Goal: Task Accomplishment & Management: Complete application form

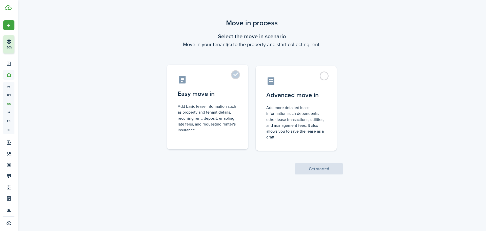
click at [207, 118] on control-radio-card-description "Add basic lease information such as property and tenant details, recurring rent…" at bounding box center [208, 117] width 60 height 29
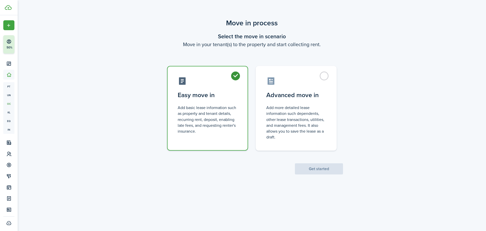
radio input "true"
click at [317, 167] on button "Get started" at bounding box center [319, 168] width 48 height 11
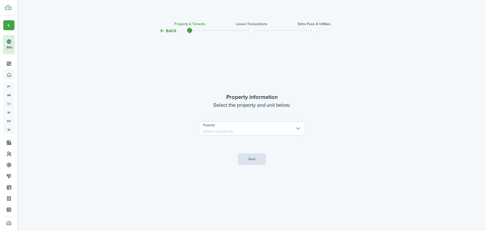
click at [251, 131] on input "Property" at bounding box center [252, 128] width 106 height 14
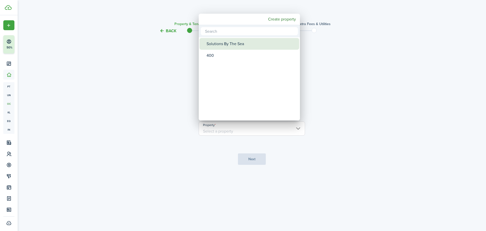
click at [225, 42] on div "Solutions By The Sea" at bounding box center [252, 44] width 90 height 12
type input "Solutions By The Sea"
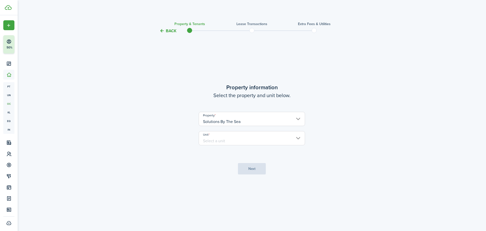
click at [252, 138] on input "Unit" at bounding box center [252, 138] width 106 height 14
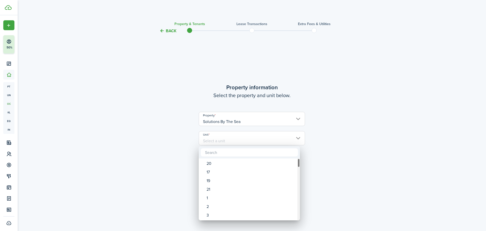
click at [299, 212] on div "Unit" at bounding box center [298, 189] width 3 height 62
click at [212, 171] on div "39" at bounding box center [252, 172] width 90 height 9
type input "39"
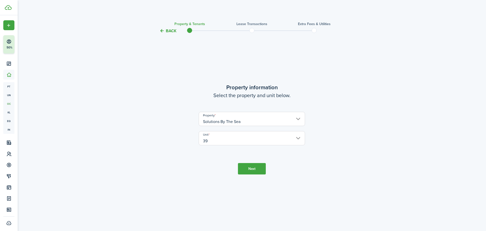
click at [253, 168] on button "Next" at bounding box center [252, 168] width 28 height 11
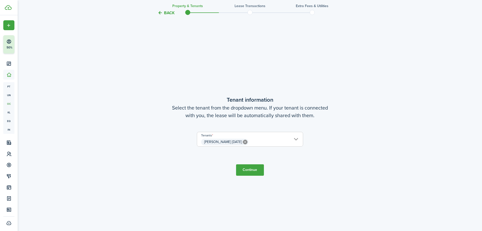
click at [253, 170] on button "Continue" at bounding box center [250, 169] width 28 height 11
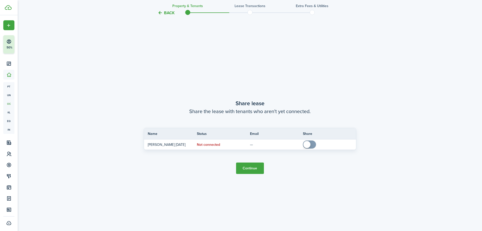
scroll to position [427, 0]
click at [253, 167] on button "Continue" at bounding box center [250, 166] width 28 height 11
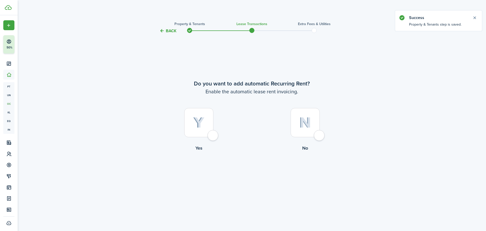
click at [303, 120] on img at bounding box center [305, 122] width 12 height 11
radio input "true"
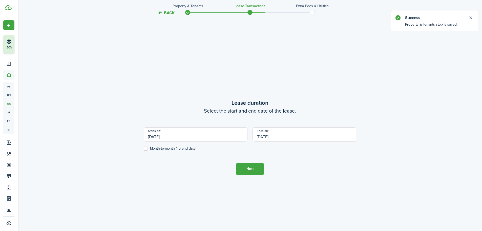
scroll to position [197, 0]
click at [148, 146] on label "Month-to-month (no end date)" at bounding box center [170, 147] width 53 height 4
click at [144, 147] on input "Month-to-month (no end date)" at bounding box center [143, 147] width 0 height 0
checkbox input "true"
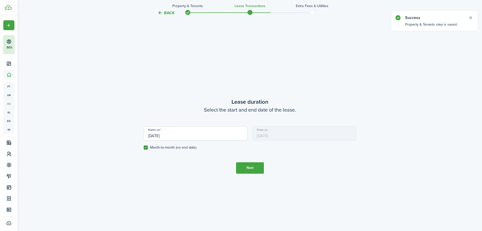
click at [252, 167] on button "Next" at bounding box center [250, 167] width 28 height 11
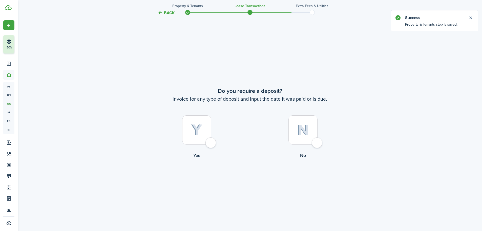
scroll to position [427, 0]
click at [301, 123] on div at bounding box center [302, 129] width 29 height 29
radio input "true"
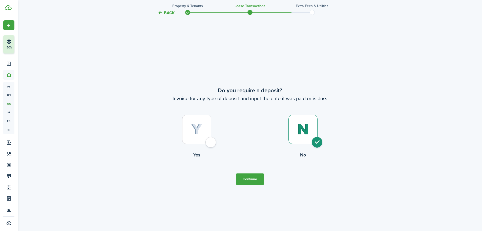
click at [249, 180] on button "Continue" at bounding box center [250, 178] width 28 height 11
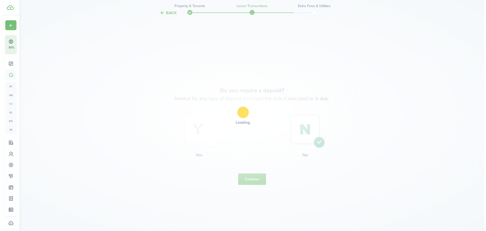
scroll to position [0, 0]
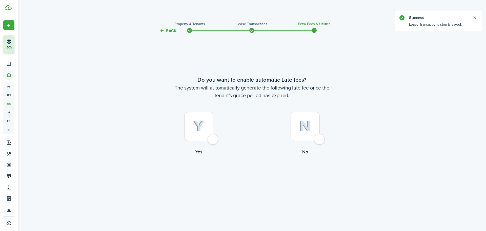
click at [310, 121] on img at bounding box center [305, 126] width 12 height 11
radio input "true"
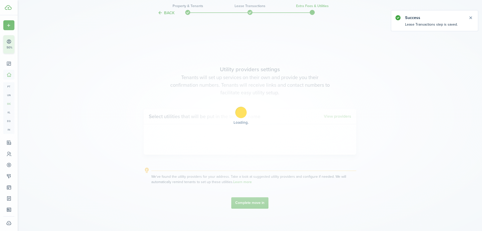
scroll to position [197, 0]
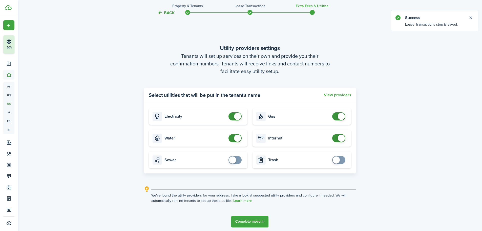
click at [253, 219] on button "Complete move in" at bounding box center [249, 221] width 37 height 11
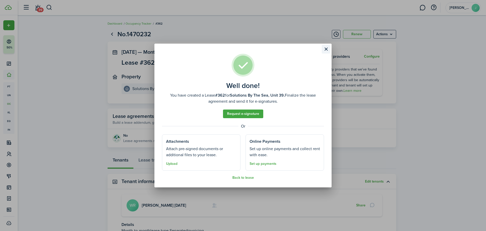
click at [326, 48] on button "Close modal" at bounding box center [326, 49] width 9 height 9
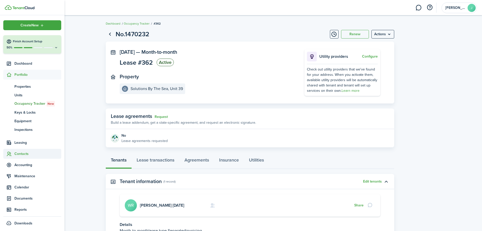
click at [15, 155] on span "Contacts" at bounding box center [37, 153] width 47 height 5
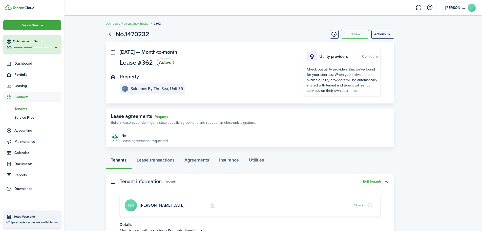
click at [22, 110] on span "Tenants" at bounding box center [37, 108] width 47 height 5
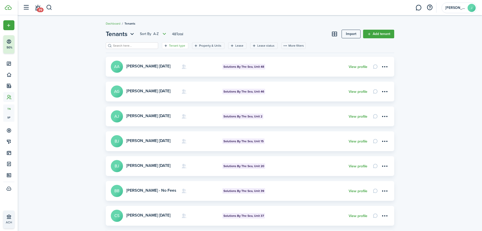
click at [169, 44] on filter-tag-label "Tenant type" at bounding box center [177, 45] width 16 height 5
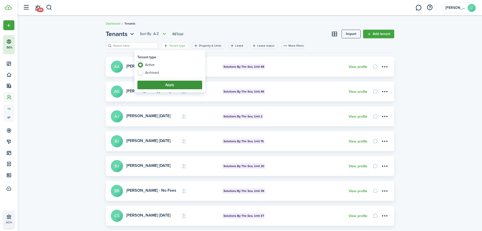
click at [174, 83] on button "Apply" at bounding box center [169, 84] width 65 height 9
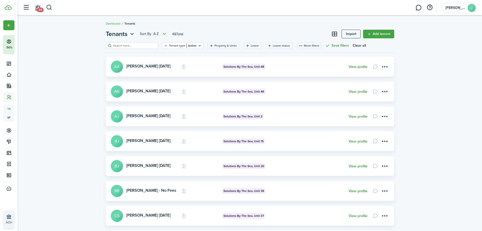
scroll to position [150, 0]
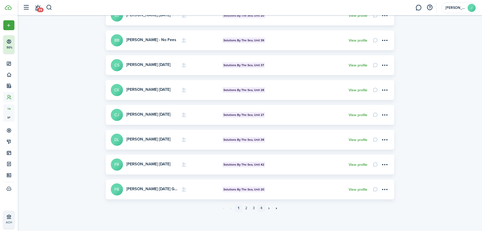
click at [263, 207] on link "4" at bounding box center [262, 208] width 8 height 8
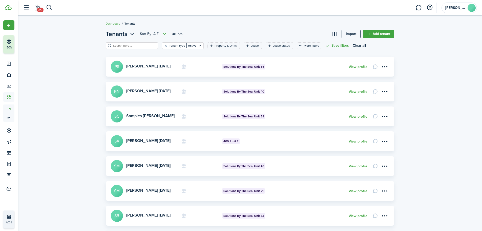
scroll to position [150, 0]
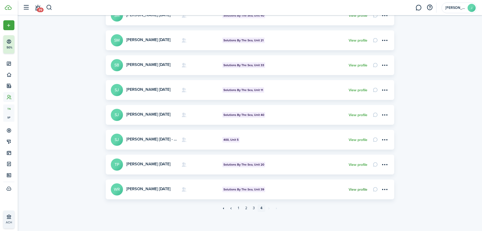
click at [356, 189] on link "View profile" at bounding box center [358, 189] width 19 height 4
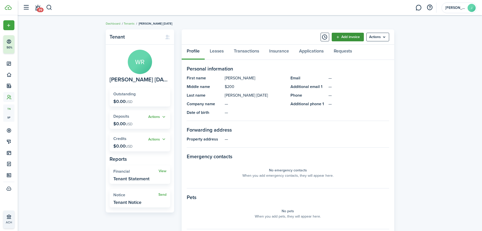
click at [346, 38] on link "Add invoice" at bounding box center [348, 37] width 32 height 9
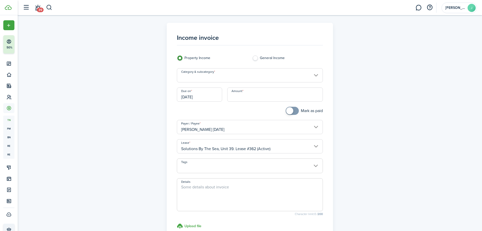
click at [244, 76] on input "Category & subcategory" at bounding box center [250, 75] width 146 height 14
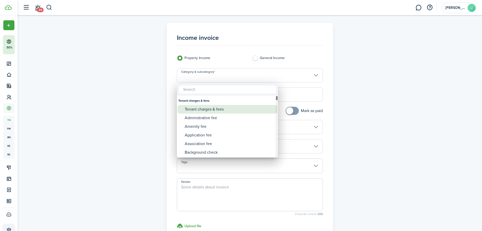
click at [221, 108] on div "Tenant charges & fees" at bounding box center [230, 109] width 90 height 9
type input "Tenant charges & fees"
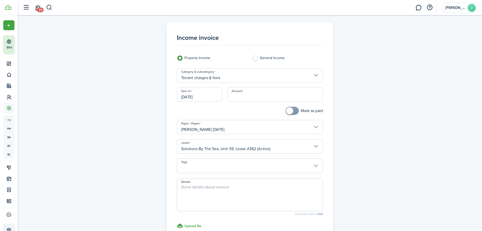
click at [237, 99] on input "Amount" at bounding box center [275, 94] width 96 height 14
type input "$290.00"
click at [413, 95] on div "Income invoice Property Income General Income Category & subcategory Tenant cha…" at bounding box center [250, 148] width 464 height 267
click at [263, 184] on textarea "Details" at bounding box center [250, 196] width 146 height 24
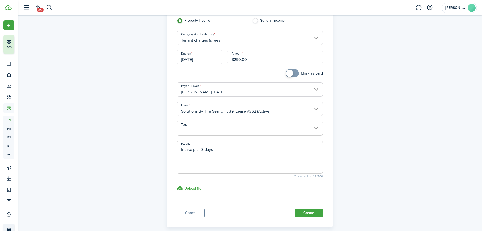
scroll to position [63, 0]
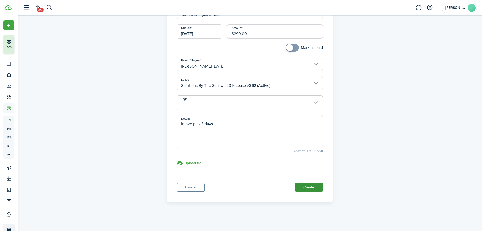
type textarea "Intake plus 3 days"
click at [311, 186] on button "Create" at bounding box center [309, 187] width 28 height 9
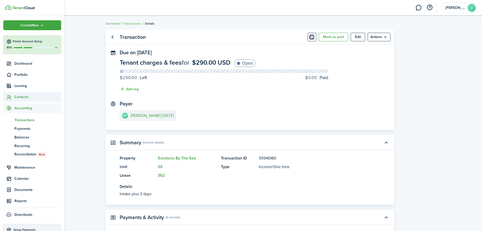
click at [26, 95] on span "Contacts" at bounding box center [37, 96] width 47 height 5
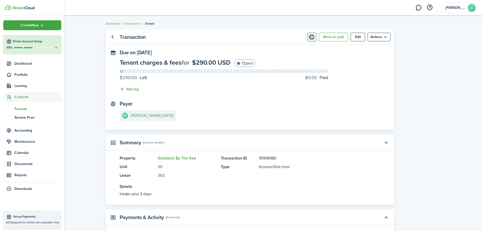
click at [21, 107] on span "Tenants" at bounding box center [37, 108] width 47 height 5
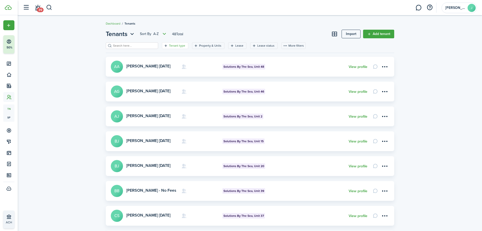
click at [169, 45] on filter-tag-label "Tenant type" at bounding box center [177, 45] width 16 height 5
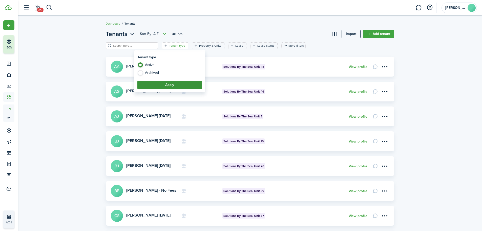
click at [168, 83] on button "Apply" at bounding box center [169, 84] width 65 height 9
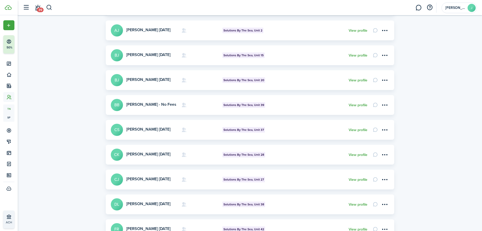
scroll to position [150, 0]
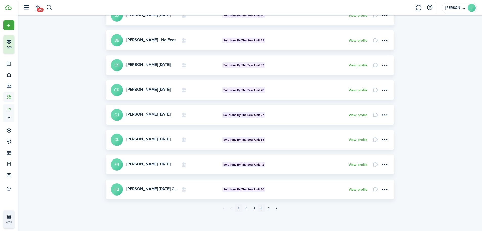
click at [261, 207] on link "4" at bounding box center [262, 208] width 8 height 8
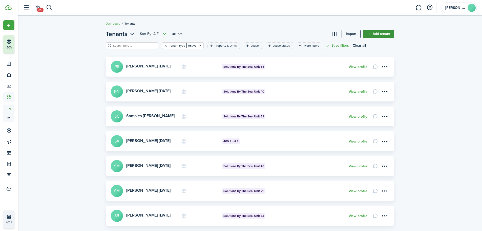
click at [381, 34] on link "Add tenant" at bounding box center [378, 34] width 31 height 9
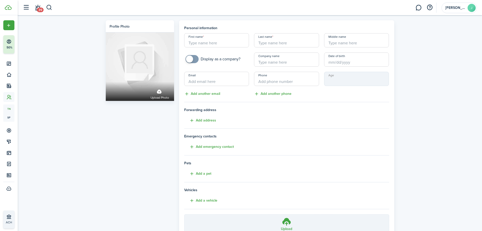
click at [196, 44] on input "First name" at bounding box center [216, 40] width 65 height 14
type input "Diamond"
type input "[PERSON_NAME] [DATE]"
click at [332, 45] on input "Middle name" at bounding box center [356, 40] width 65 height 14
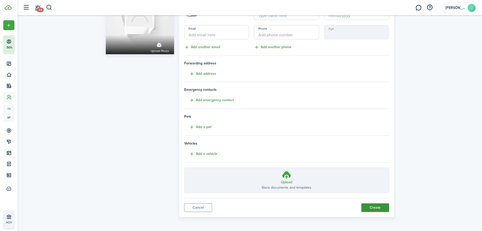
type input "$200 WK"
click at [382, 206] on button "Create" at bounding box center [375, 207] width 28 height 9
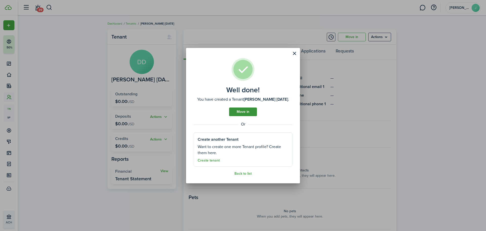
click at [242, 115] on link "Move in" at bounding box center [243, 111] width 28 height 9
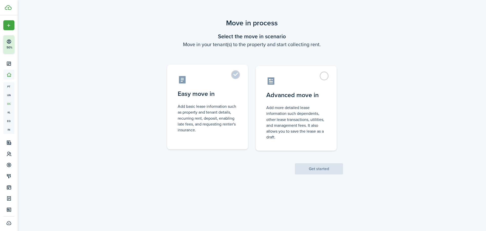
click at [226, 119] on control-radio-card-description "Add basic lease information such as property and tenant details, recurring rent…" at bounding box center [208, 117] width 60 height 29
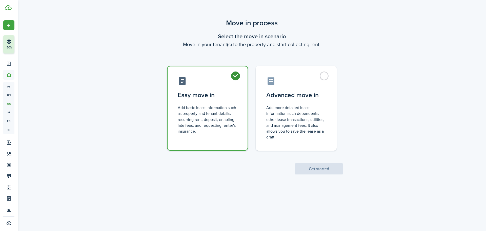
radio input "true"
click at [319, 168] on button "Get started" at bounding box center [319, 168] width 48 height 11
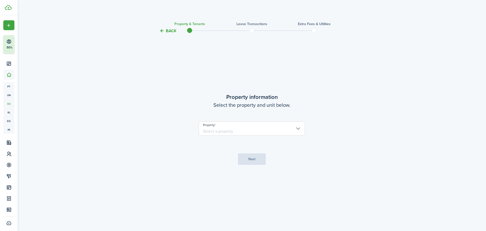
click at [241, 129] on input "Property" at bounding box center [252, 128] width 106 height 14
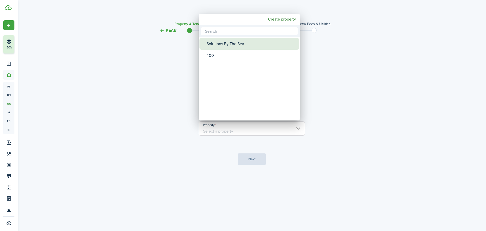
click at [220, 45] on div "Solutions By The Sea" at bounding box center [252, 44] width 90 height 12
type input "Solutions By The Sea"
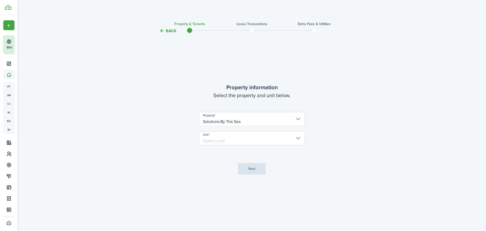
click at [238, 134] on input "Unit" at bounding box center [252, 138] width 106 height 14
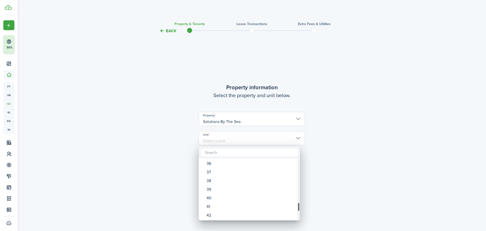
drag, startPoint x: 299, startPoint y: 210, endPoint x: 293, endPoint y: 217, distance: 9.5
click at [299, 211] on div "Unit" at bounding box center [298, 189] width 3 height 62
click at [211, 189] on div "39" at bounding box center [252, 189] width 90 height 9
type input "39"
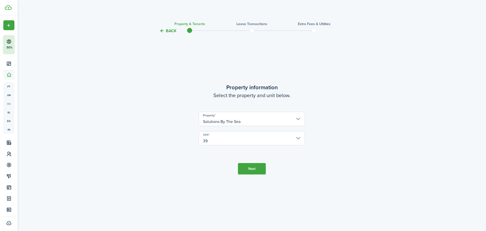
click at [248, 167] on button "Next" at bounding box center [252, 168] width 28 height 11
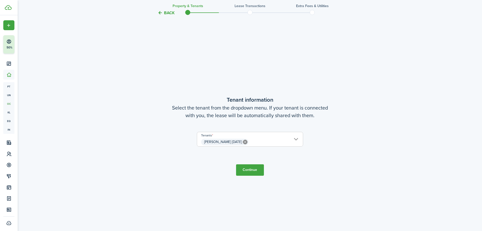
click at [254, 169] on button "Continue" at bounding box center [250, 169] width 28 height 11
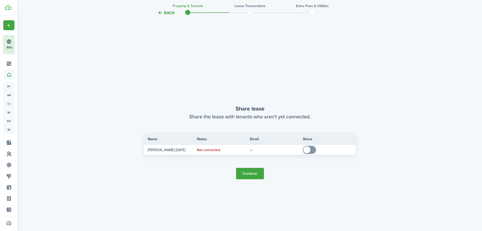
scroll to position [427, 0]
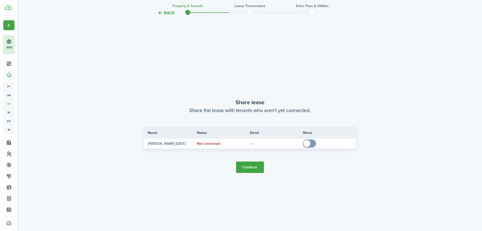
click at [254, 169] on button "Continue" at bounding box center [250, 166] width 28 height 11
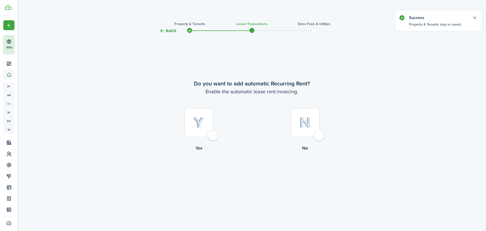
click at [305, 116] on div at bounding box center [305, 122] width 29 height 29
radio input "true"
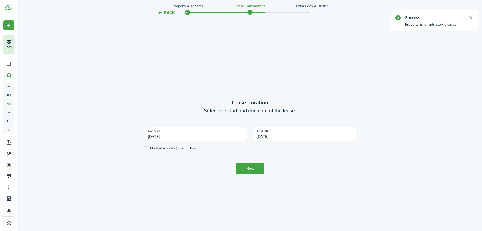
scroll to position [197, 0]
click at [146, 147] on label "Month-to-month (no end date)" at bounding box center [170, 147] width 53 height 4
click at [144, 147] on input "Month-to-month (no end date)" at bounding box center [143, 147] width 0 height 0
checkbox input "true"
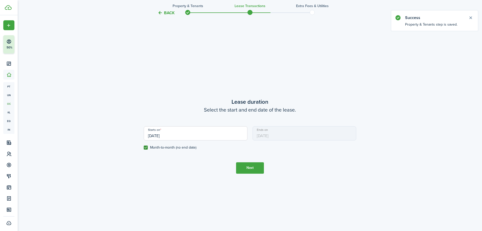
click at [243, 170] on button "Next" at bounding box center [250, 167] width 28 height 11
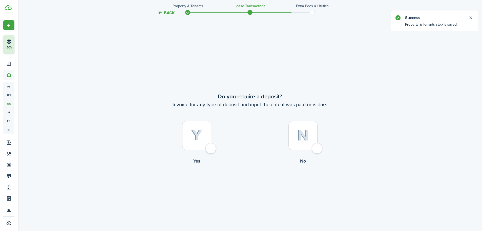
scroll to position [427, 0]
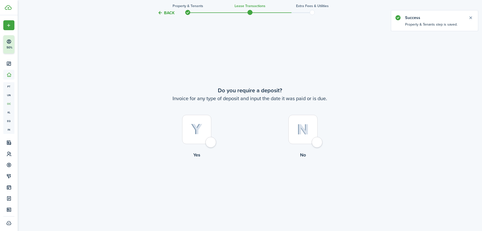
click at [302, 134] on img at bounding box center [303, 129] width 12 height 11
radio input "true"
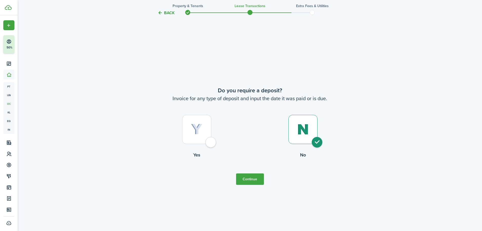
click at [259, 175] on button "Continue" at bounding box center [250, 178] width 28 height 11
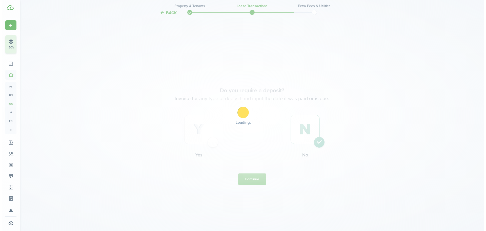
scroll to position [0, 0]
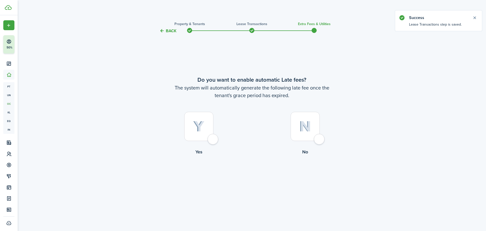
click at [313, 120] on div at bounding box center [305, 126] width 29 height 29
radio input "true"
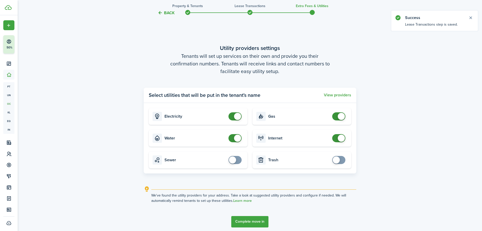
scroll to position [231, 0]
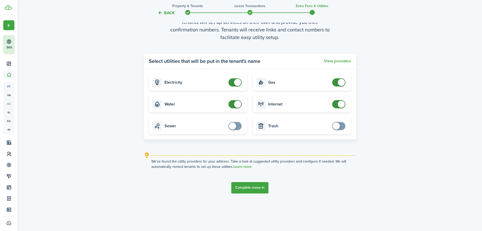
click at [250, 186] on button "Complete move in" at bounding box center [249, 187] width 37 height 11
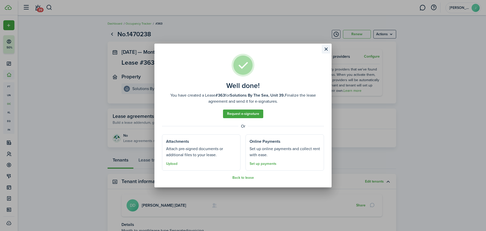
click at [323, 48] on button "Close modal" at bounding box center [326, 49] width 9 height 9
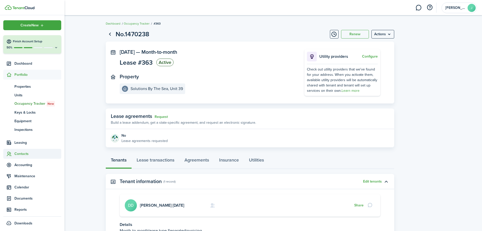
click at [21, 154] on span "Contacts" at bounding box center [37, 153] width 47 height 5
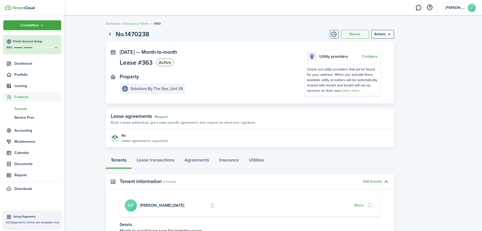
click at [22, 110] on span "Tenants" at bounding box center [37, 108] width 47 height 5
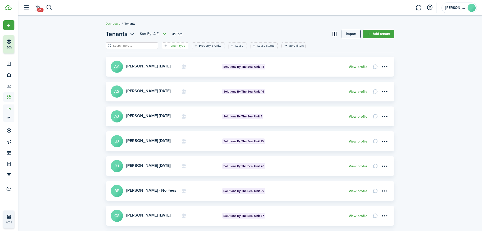
click at [169, 44] on filter-tag-label "Tenant type" at bounding box center [177, 45] width 16 height 5
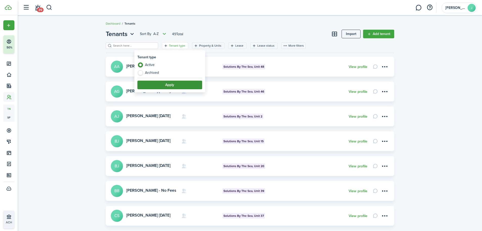
click at [176, 86] on button "Apply" at bounding box center [169, 84] width 65 height 9
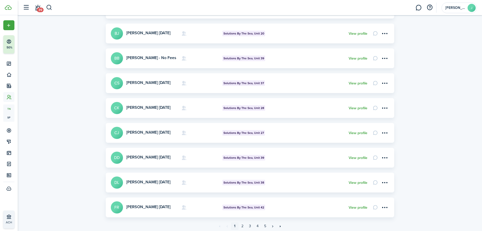
scroll to position [142, 0]
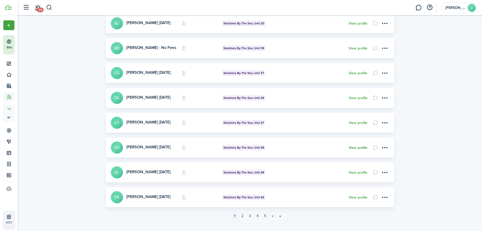
click at [360, 148] on link "View profile" at bounding box center [358, 148] width 19 height 4
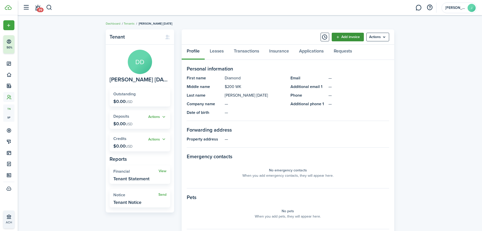
click at [352, 37] on link "Add invoice" at bounding box center [348, 37] width 32 height 9
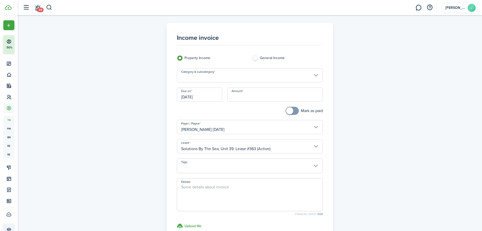
click at [188, 78] on input "Category & subcategory" at bounding box center [250, 75] width 146 height 14
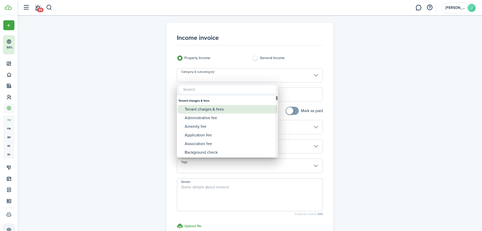
click at [194, 111] on div "Tenant charges & fees" at bounding box center [230, 109] width 90 height 9
type input "Tenant charges & fees"
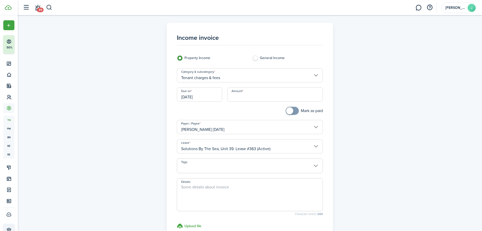
click at [233, 98] on input "Amount" at bounding box center [275, 94] width 96 height 14
type input "$290.00"
drag, startPoint x: 417, startPoint y: 98, endPoint x: 405, endPoint y: 109, distance: 16.5
click at [417, 98] on div "Income invoice Property Income General Income Category & subcategory Tenant cha…" at bounding box center [250, 148] width 464 height 267
click at [220, 182] on span at bounding box center [250, 194] width 146 height 33
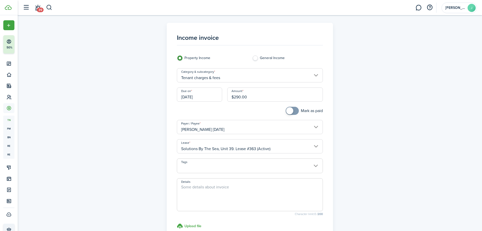
click at [220, 186] on textarea "Details" at bounding box center [250, 196] width 146 height 24
type textarea "i"
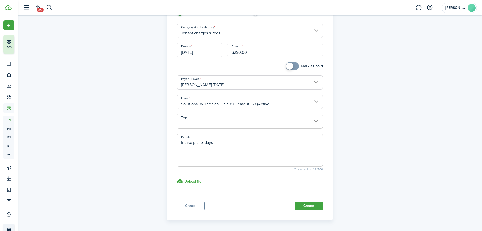
scroll to position [63, 0]
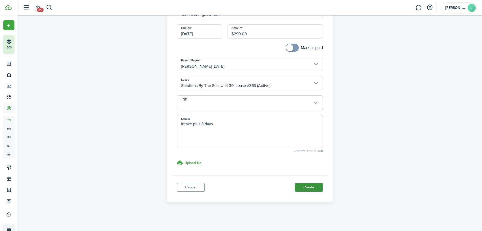
type textarea "Intake plus 3 days"
click at [311, 187] on button "Create" at bounding box center [309, 187] width 28 height 9
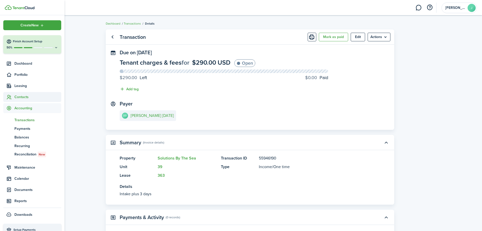
click at [21, 97] on span "Contacts" at bounding box center [37, 96] width 47 height 5
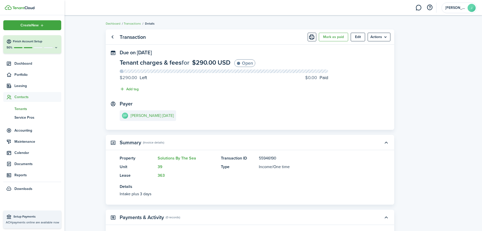
click at [21, 110] on span "Tenants" at bounding box center [37, 108] width 47 height 5
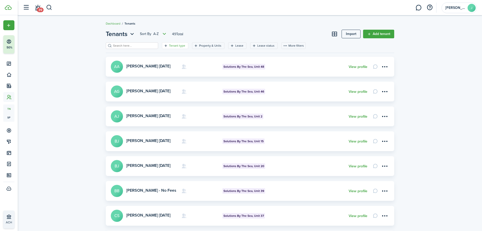
click at [169, 47] on filter-tag-label "Tenant type" at bounding box center [177, 45] width 16 height 5
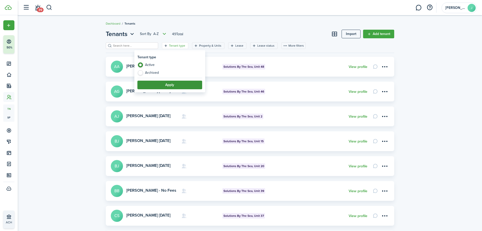
click at [184, 85] on button "Apply" at bounding box center [169, 84] width 65 height 9
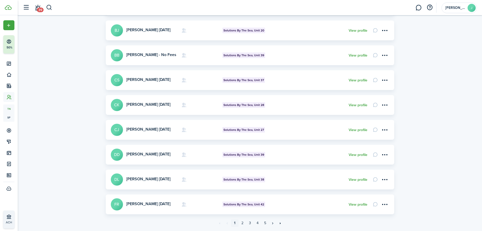
scroll to position [150, 0]
